Goal: Answer question/provide support: Share knowledge or assist other users

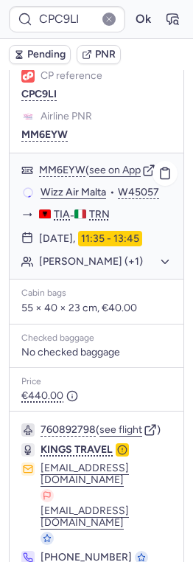
scroll to position [240, 0]
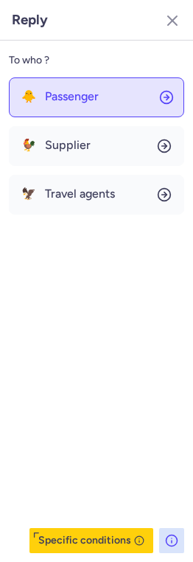
click at [69, 92] on span "Passenger" at bounding box center [72, 96] width 54 height 13
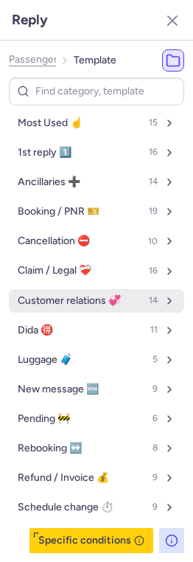
click at [29, 292] on button "Customer relations 💞 14" at bounding box center [96, 301] width 175 height 24
select select "en"
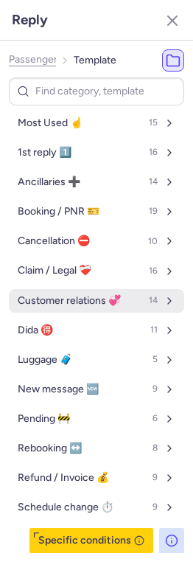
select select "en"
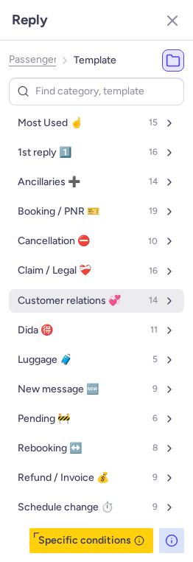
select select "en"
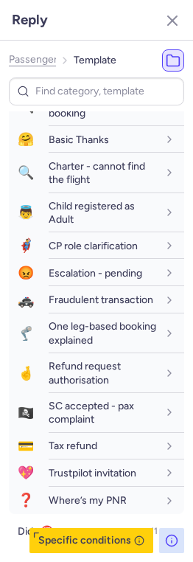
scroll to position [260, 0]
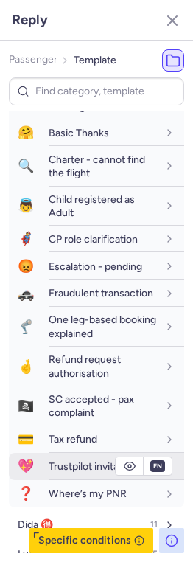
click at [52, 466] on span "Trustpilot invitation" at bounding box center [93, 466] width 88 height 13
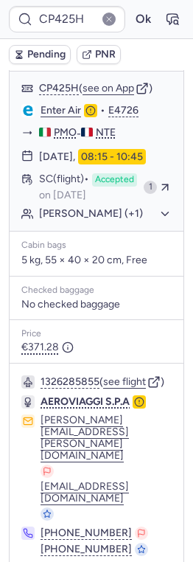
scroll to position [265, 0]
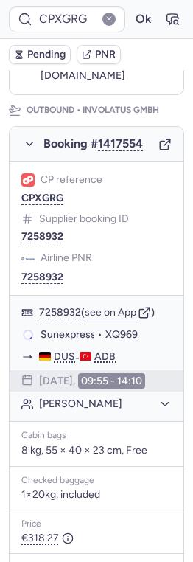
type input "CP585S"
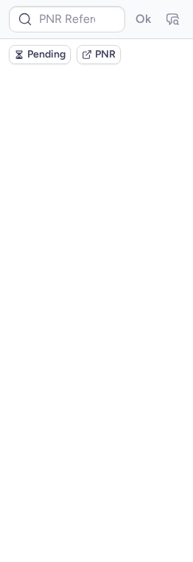
scroll to position [0, 0]
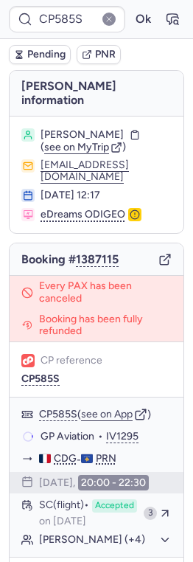
type input "CPXGRG"
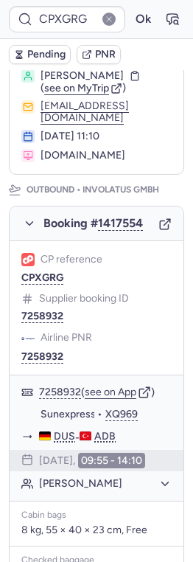
scroll to position [157, 0]
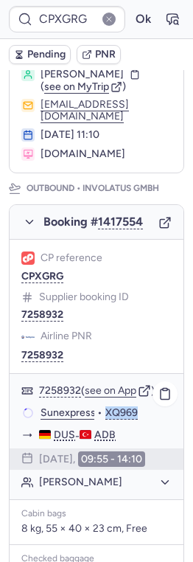
drag, startPoint x: 104, startPoint y: 406, endPoint x: 153, endPoint y: 407, distance: 49.4
click at [154, 408] on div "Sunexpress • XQ969" at bounding box center [106, 412] width 131 height 13
copy button "XQ969"
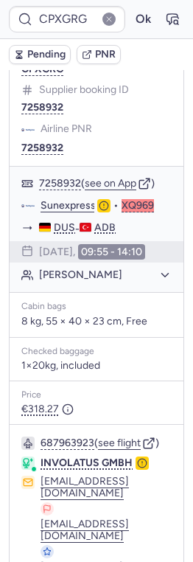
scroll to position [349, 0]
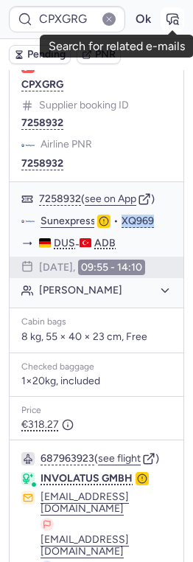
click at [169, 18] on icon "button" at bounding box center [172, 19] width 15 height 15
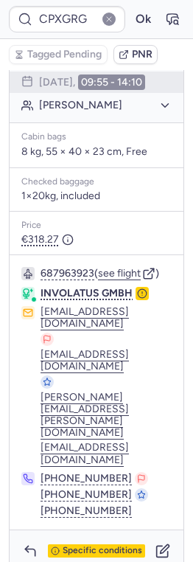
scroll to position [549, 0]
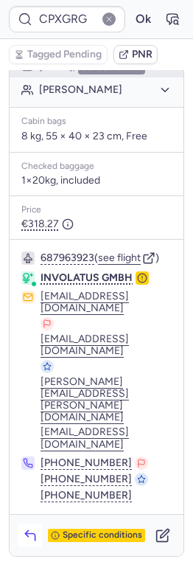
click at [29, 528] on icon "button" at bounding box center [30, 535] width 15 height 15
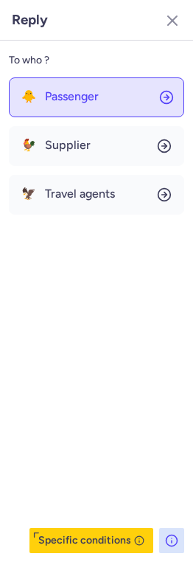
click at [84, 107] on button "🐥 Passenger" at bounding box center [96, 97] width 175 height 40
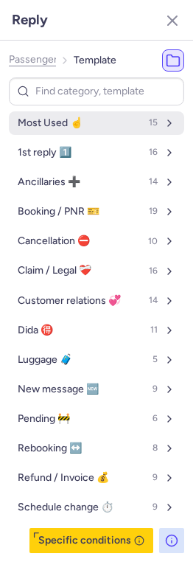
click at [72, 119] on span "Most Used ☝️" at bounding box center [50, 123] width 65 height 12
select select "en"
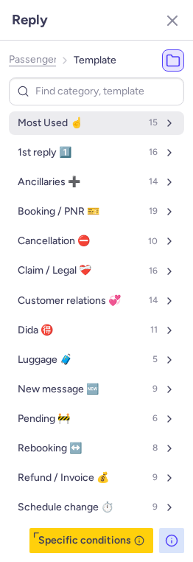
select select "en"
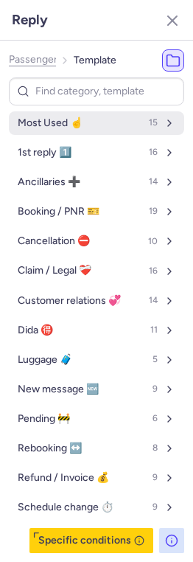
select select "en"
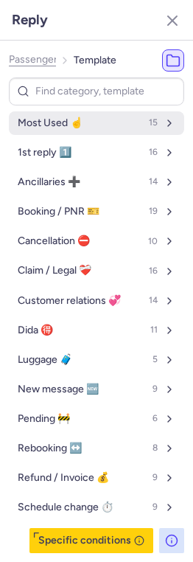
select select "en"
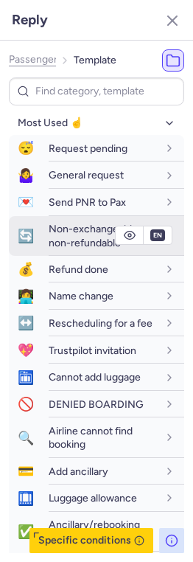
click at [72, 233] on span "Non-exchangeable, non-refundable" at bounding box center [94, 236] width 91 height 26
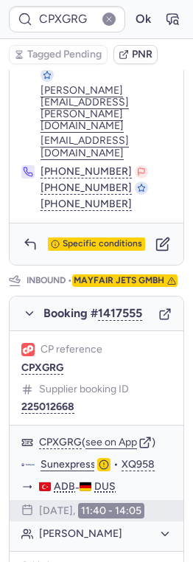
scroll to position [632, 0]
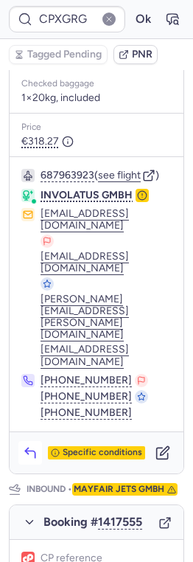
click at [31, 445] on icon "button" at bounding box center [30, 452] width 15 height 15
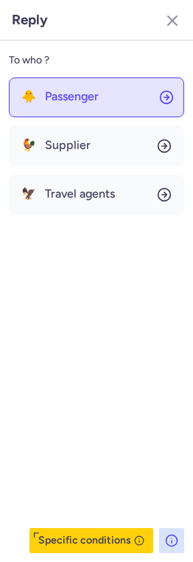
click at [90, 96] on span "Passenger" at bounding box center [72, 96] width 54 height 13
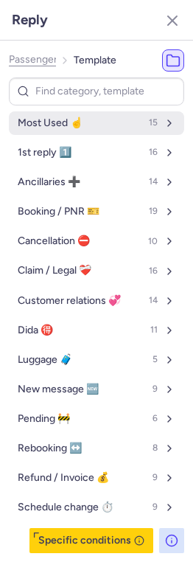
click at [61, 122] on span "Most Used ☝️" at bounding box center [50, 123] width 65 height 12
select select "en"
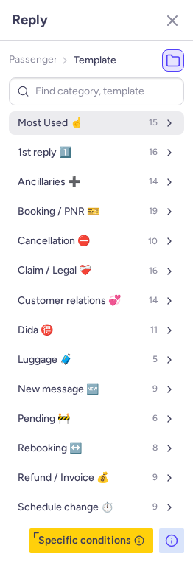
select select "en"
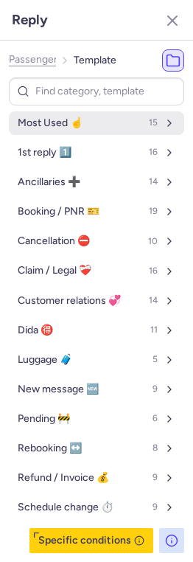
select select "en"
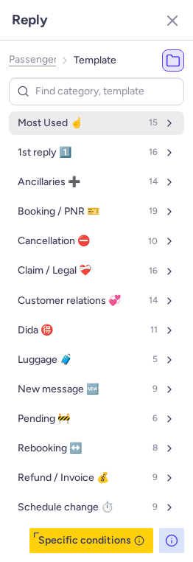
select select "en"
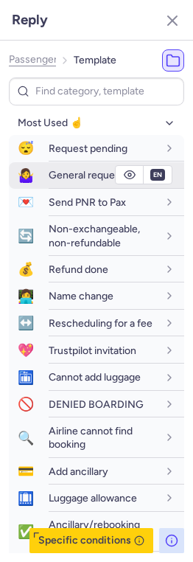
click at [60, 169] on span "General request" at bounding box center [86, 175] width 75 height 13
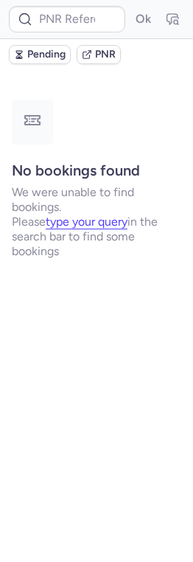
scroll to position [0, 0]
type input "CP585S"
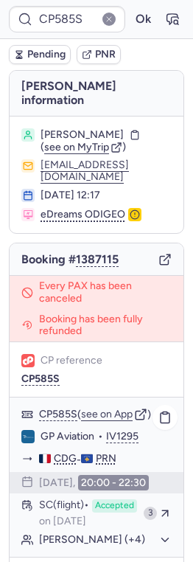
scroll to position [49, 0]
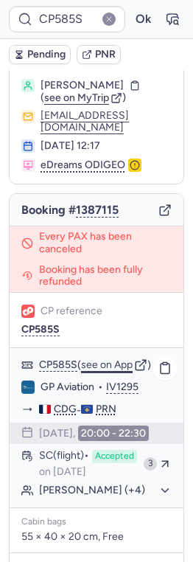
click at [120, 359] on button "see on App" at bounding box center [107, 365] width 52 height 12
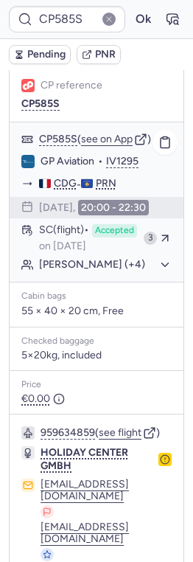
scroll to position [324, 0]
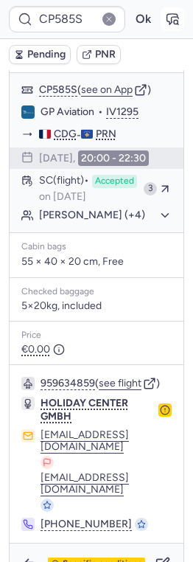
click at [176, 23] on icon "button" at bounding box center [172, 19] width 15 height 15
click at [24, 557] on icon "button" at bounding box center [30, 564] width 15 height 15
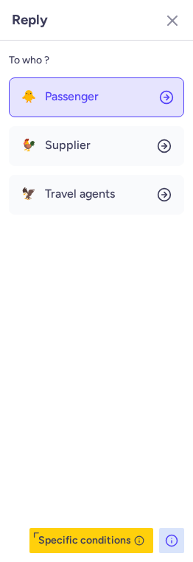
click at [80, 100] on span "Passenger" at bounding box center [72, 96] width 54 height 13
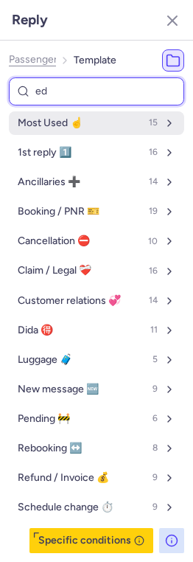
type input "edr"
select select "en"
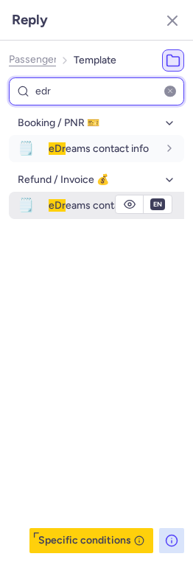
type input "edr"
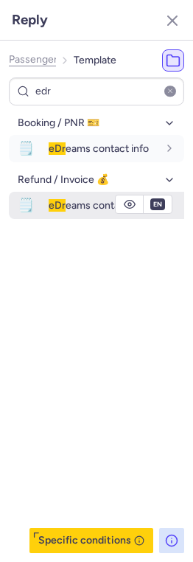
click at [55, 209] on span "eDr" at bounding box center [57, 205] width 17 height 13
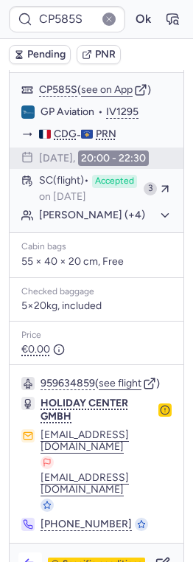
click at [31, 557] on icon "button" at bounding box center [30, 564] width 15 height 15
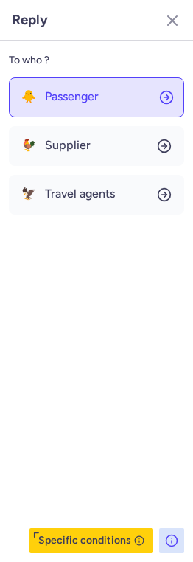
click at [96, 94] on span "Passenger" at bounding box center [72, 96] width 54 height 13
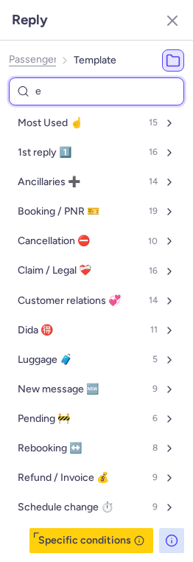
type input "ed"
select select "en"
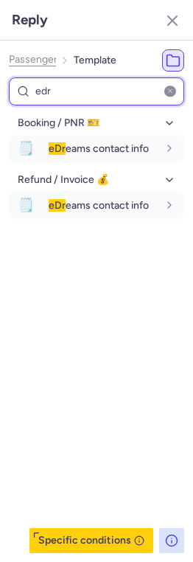
type input "edr"
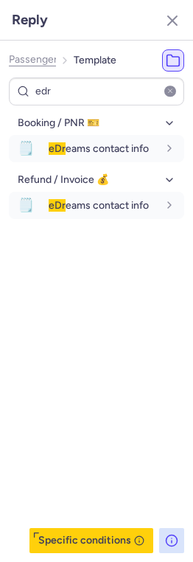
click at [97, 296] on div "Booking / PNR 🎫 🗒️ eDr eams contact info fr en de nl pt es it ru en Refund / In…" at bounding box center [96, 332] width 175 height 442
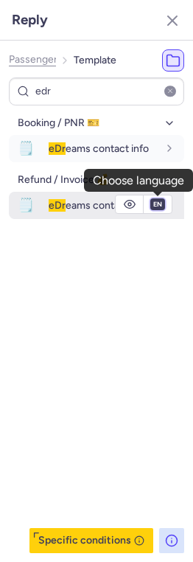
click at [156, 209] on select "fr en de nl pt es it ru" at bounding box center [157, 204] width 13 height 12
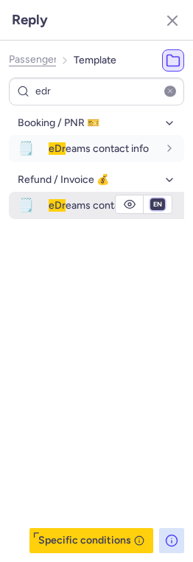
select select "fr"
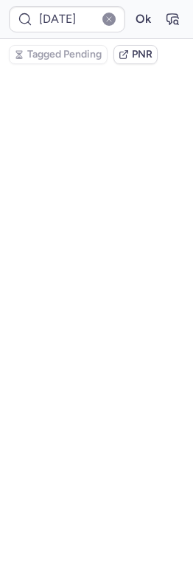
scroll to position [0, 0]
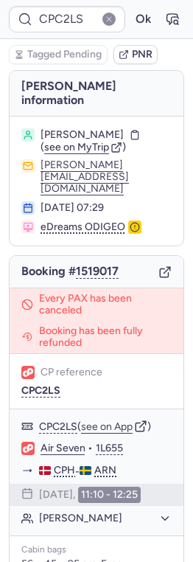
type input "[DATE]"
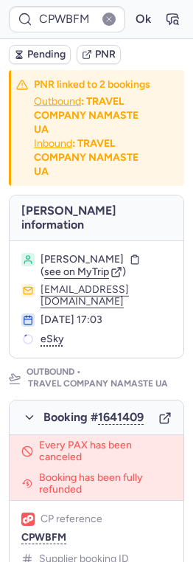
type input "CPDQIX"
type input "CP9EKO"
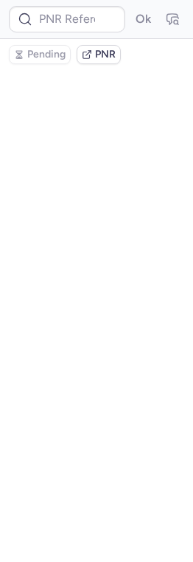
type input "CPEEQM"
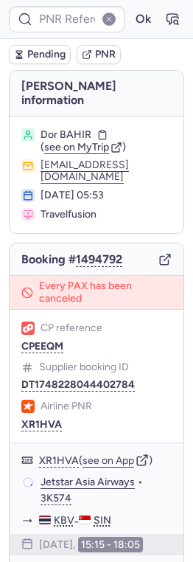
type input "CPEDSA"
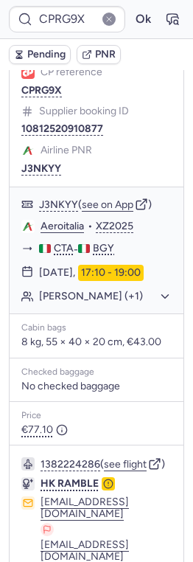
scroll to position [368, 0]
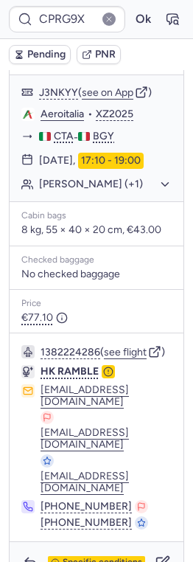
type input "CP9EKO"
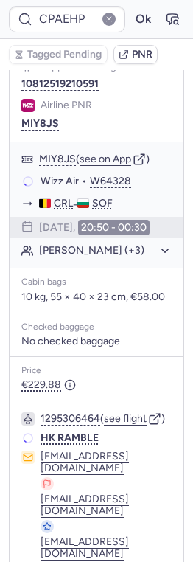
scroll to position [238, 0]
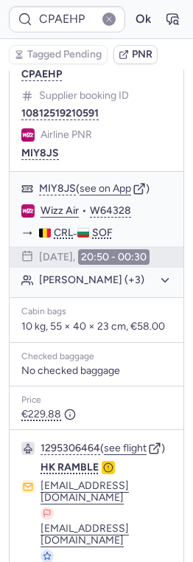
type input "CPMWEX"
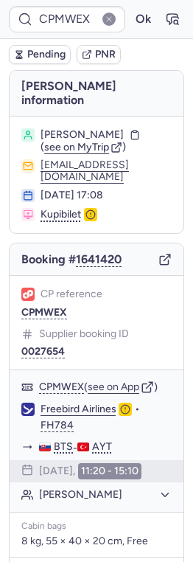
scroll to position [241, 0]
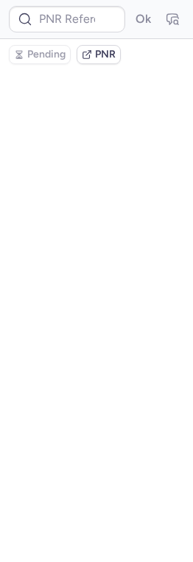
type input "CPYM7A"
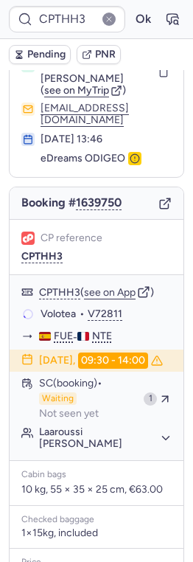
scroll to position [60, 0]
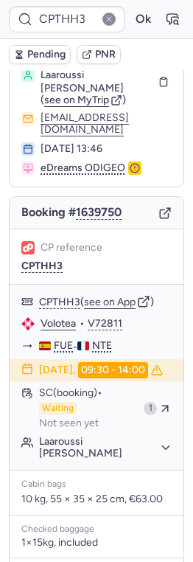
type input "CPWBFM"
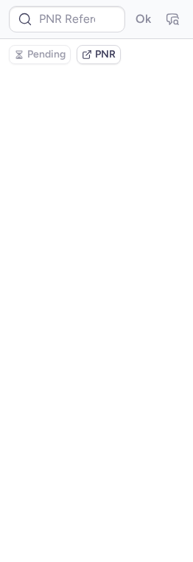
scroll to position [0, 0]
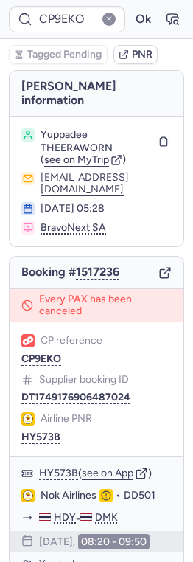
type input "[DATE]"
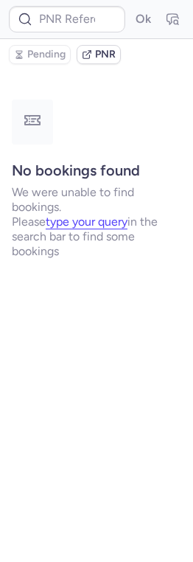
type input "CP3TK2"
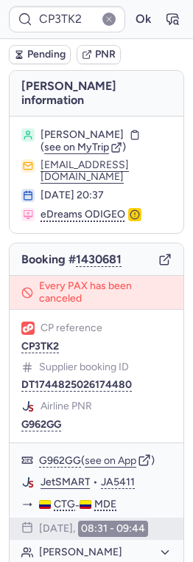
type input "[DATE]"
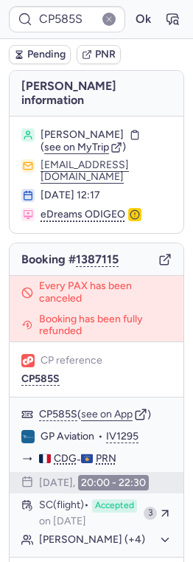
type input "CP4UCL"
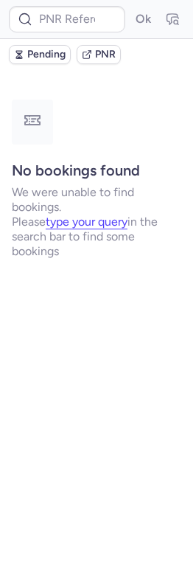
type input "CPJSCA"
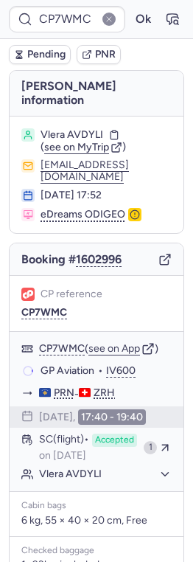
type input "CPCUMU"
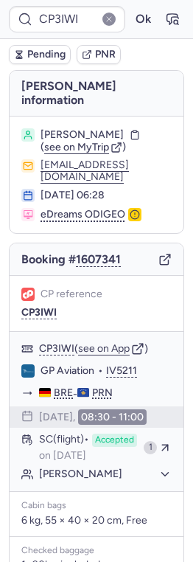
type input "CPWSKY"
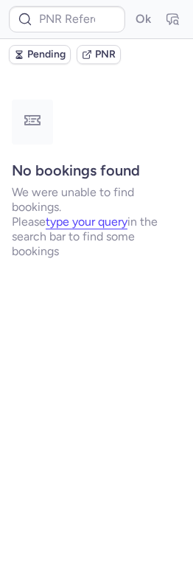
type input "CPSGDQ"
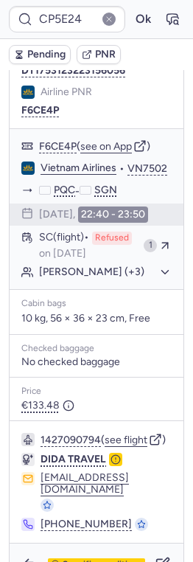
scroll to position [1034, 0]
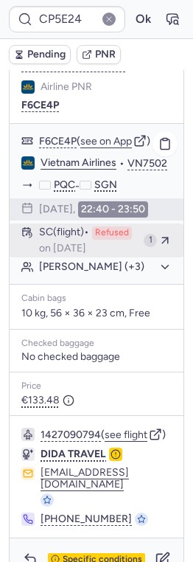
type input "[DATE]"
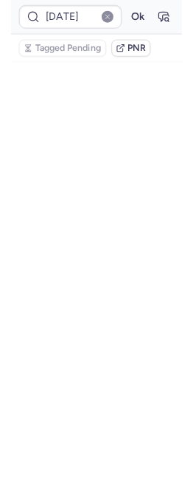
scroll to position [0, 0]
